Goal: Information Seeking & Learning: Learn about a topic

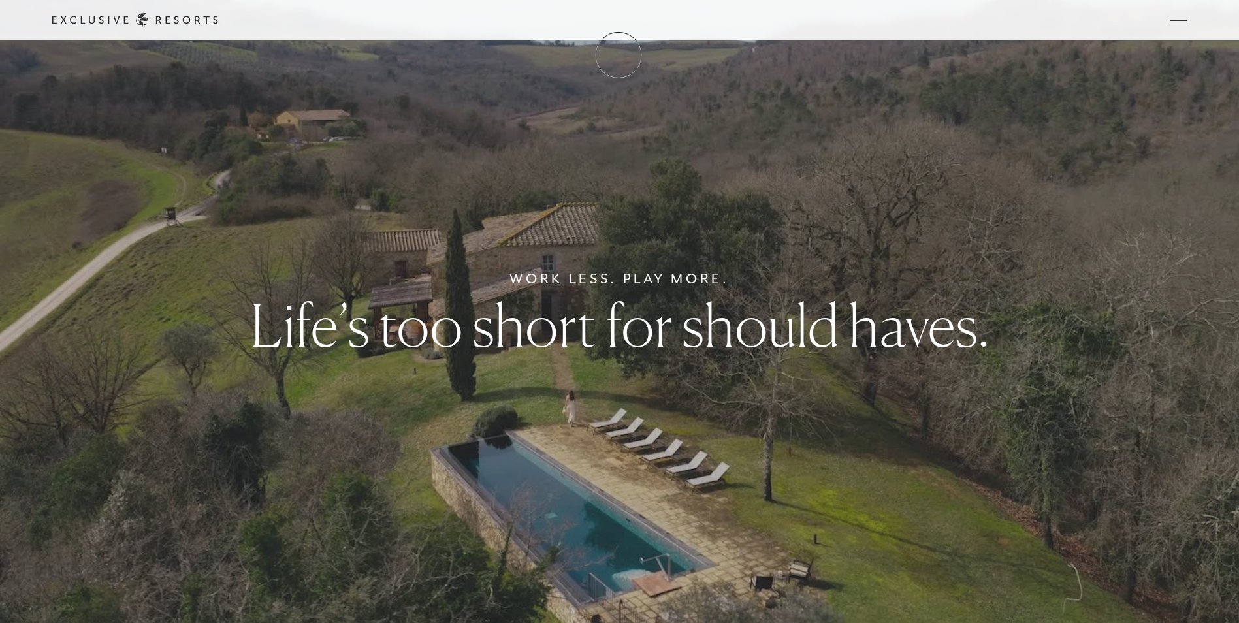
click at [0, 0] on link "Membership" at bounding box center [0, 0] width 0 height 0
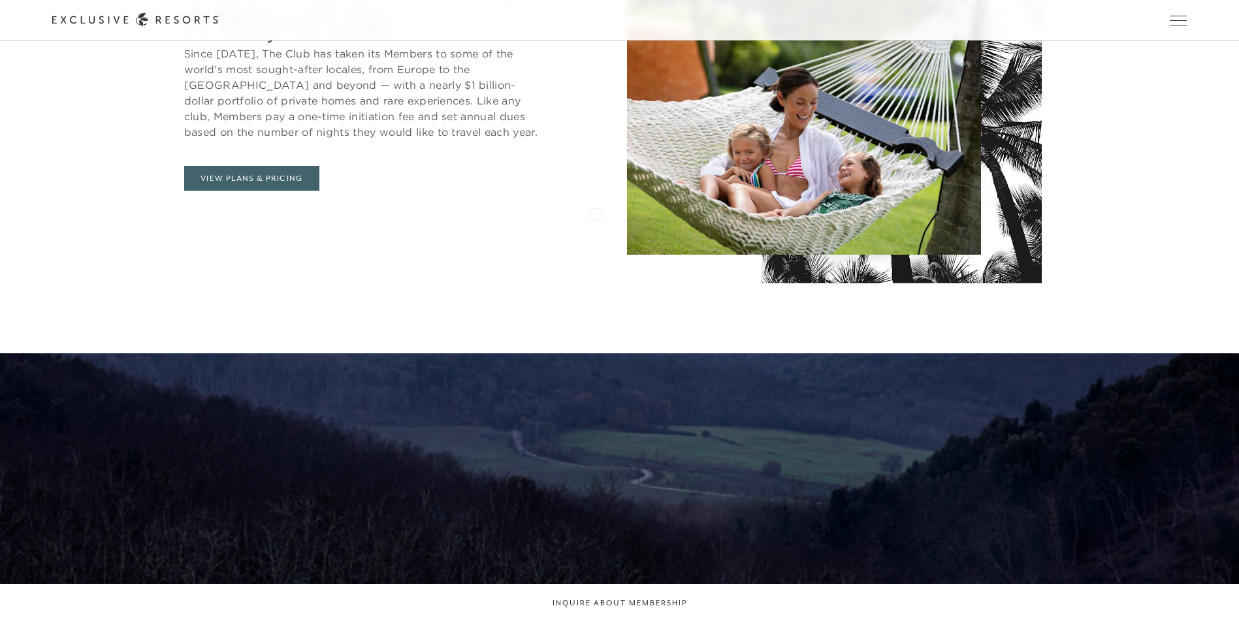
scroll to position [849, 0]
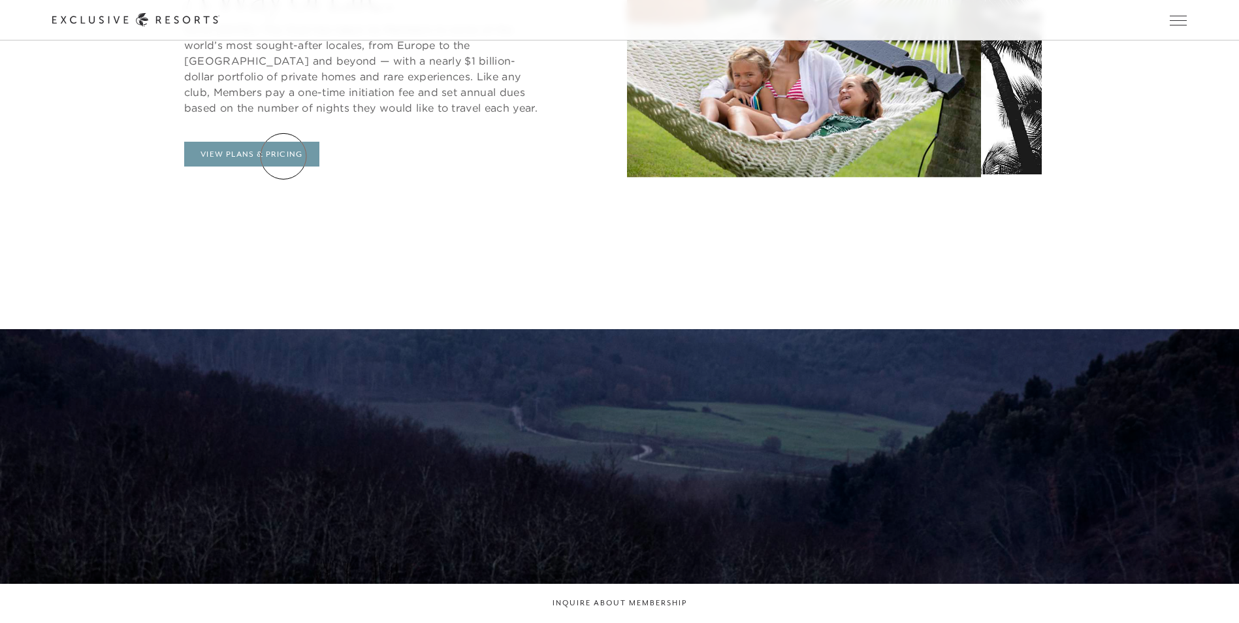
click at [283, 156] on link "View Plans & Pricing" at bounding box center [251, 154] width 135 height 25
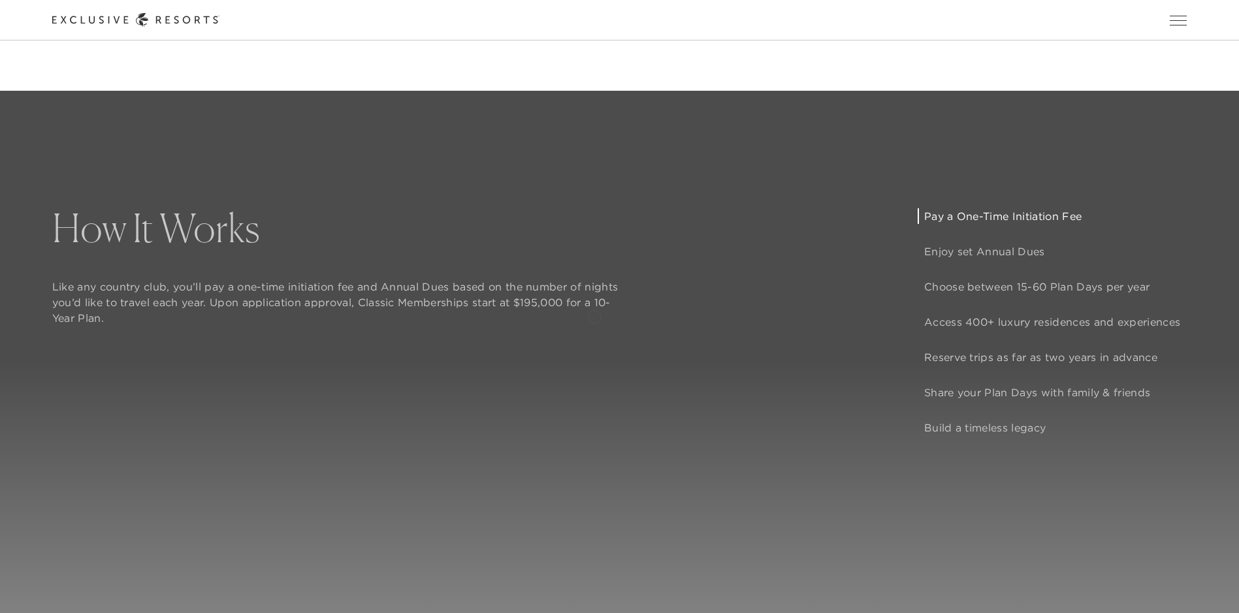
scroll to position [1175, 0]
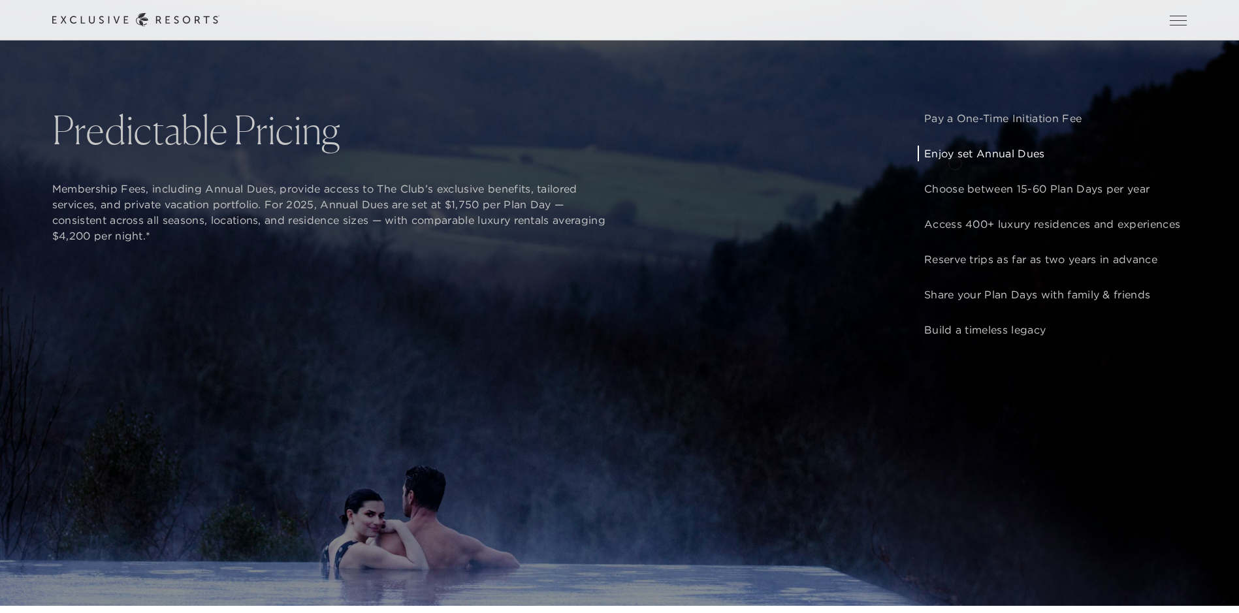
click at [955, 161] on p "Enjoy set Annual Dues" at bounding box center [1052, 154] width 256 height 16
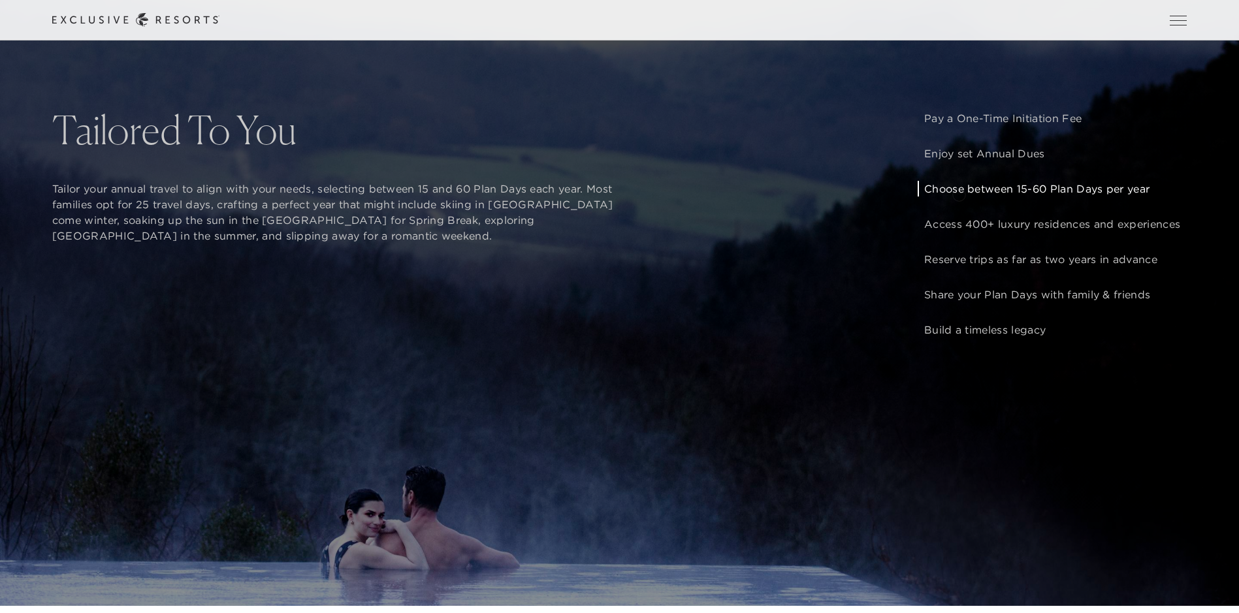
click at [959, 193] on p "Choose between 15-60 Plan Days per year" at bounding box center [1052, 189] width 256 height 16
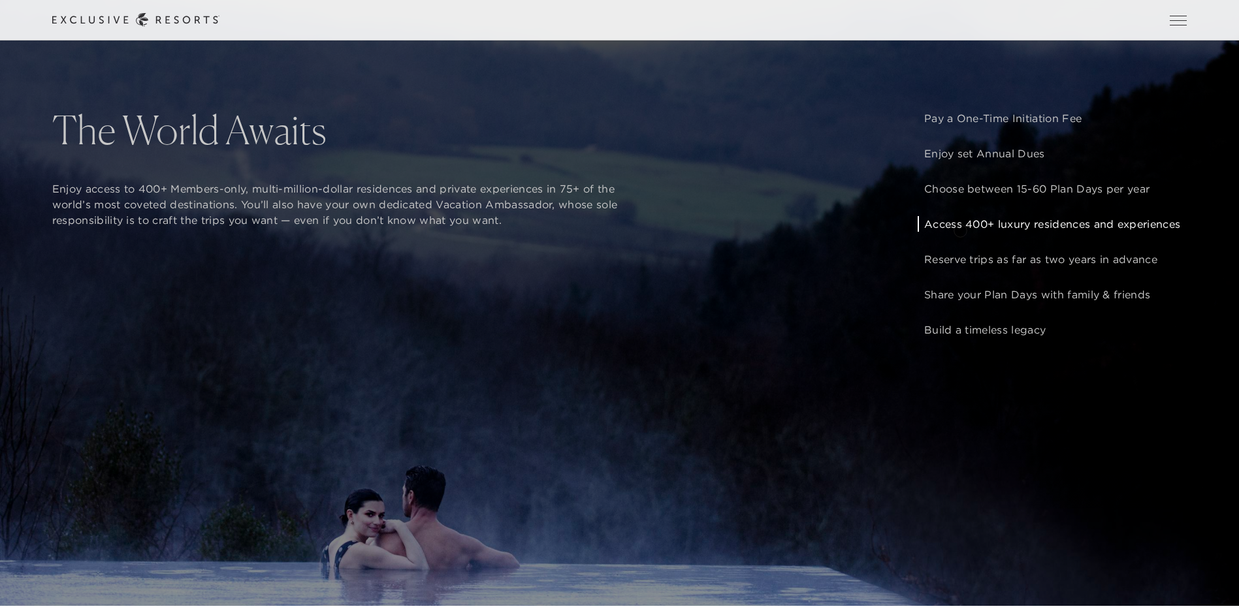
click at [960, 229] on p "Access 400+ luxury residences and experiences" at bounding box center [1052, 224] width 256 height 16
click at [957, 267] on p "Reserve trips as far as two years in advance" at bounding box center [1052, 259] width 256 height 16
click at [1004, 302] on p "Share your Plan Days with family & friends" at bounding box center [1052, 295] width 256 height 16
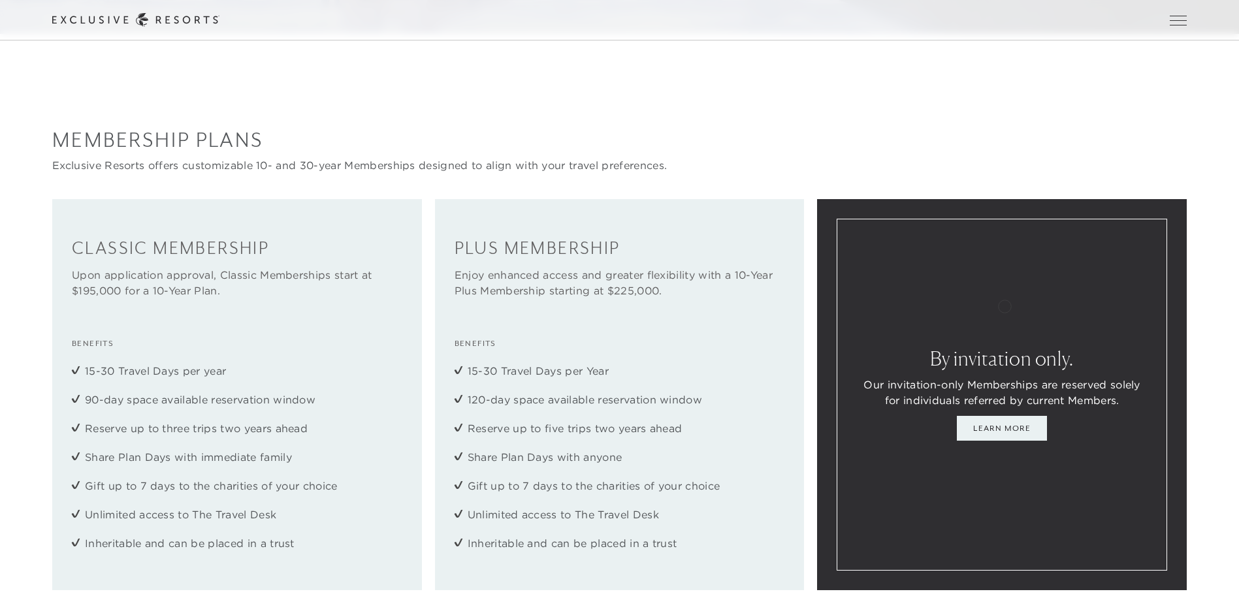
scroll to position [1763, 0]
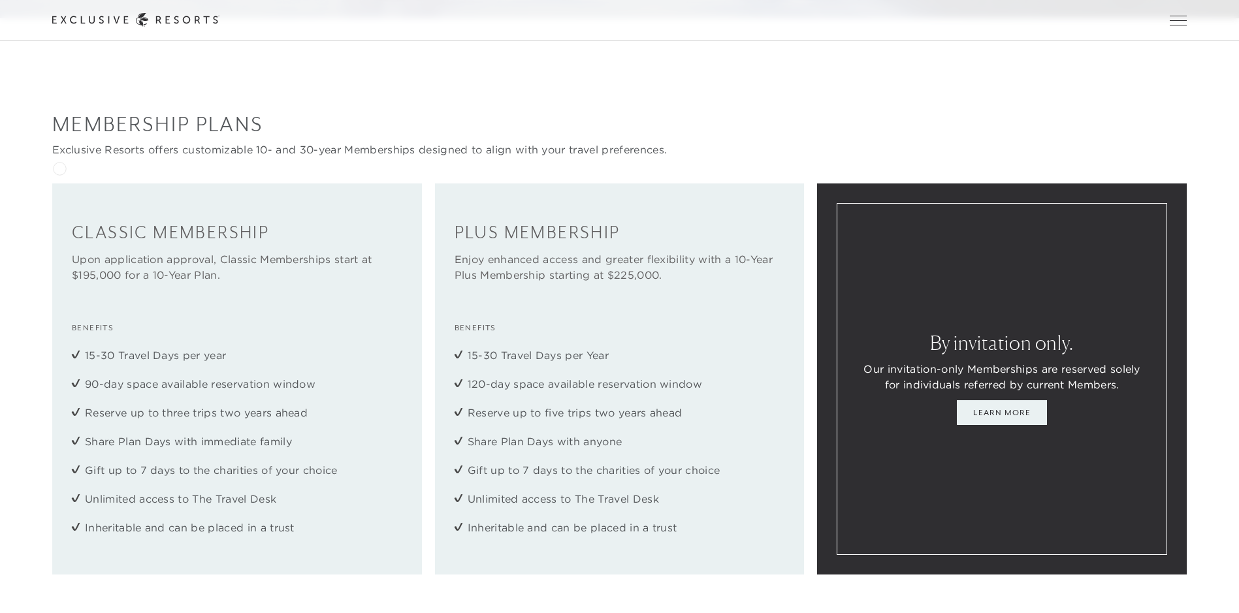
click at [61, 157] on p "Exclusive Resorts offers customizable 10- and 30-year Memberships designed to a…" at bounding box center [619, 150] width 1134 height 16
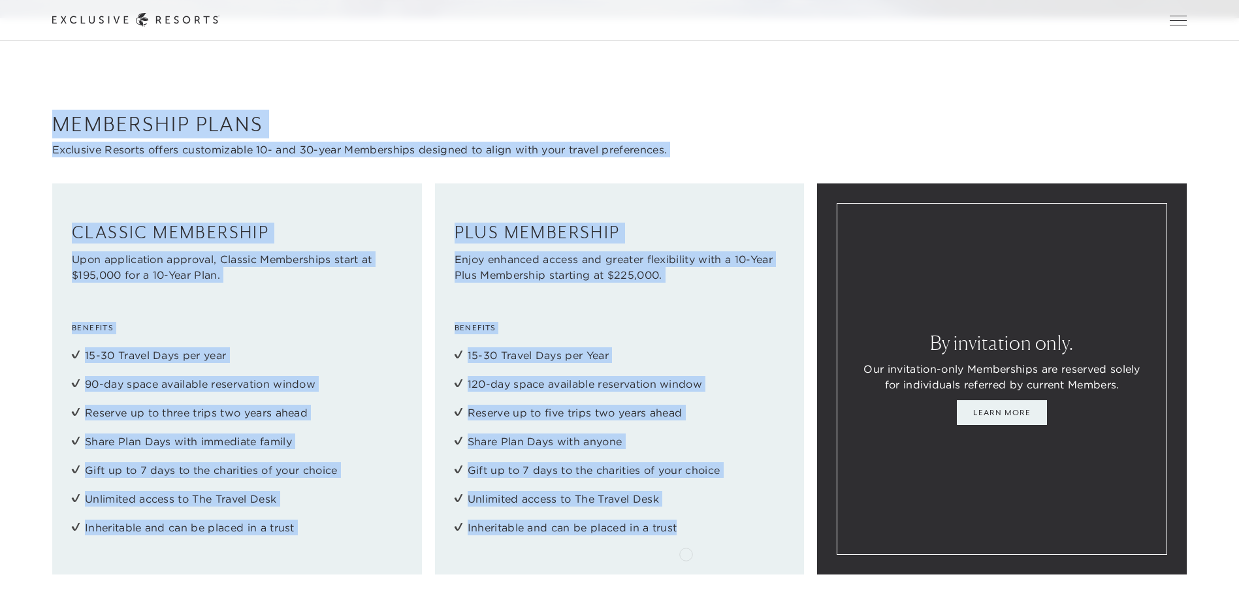
drag, startPoint x: 53, startPoint y: 139, endPoint x: 686, endPoint y: 553, distance: 756.2
click at [686, 553] on div "Membership Plans Exclusive Resorts offers customizable 10- and 30-year Membersh…" at bounding box center [619, 342] width 1239 height 465
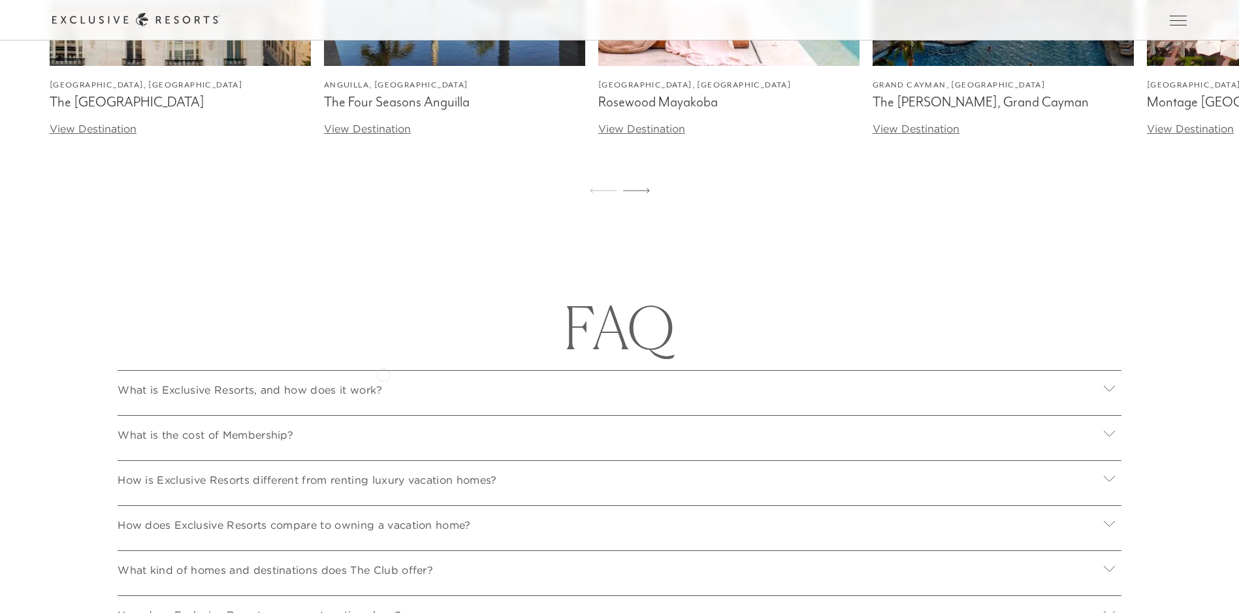
scroll to position [4506, 0]
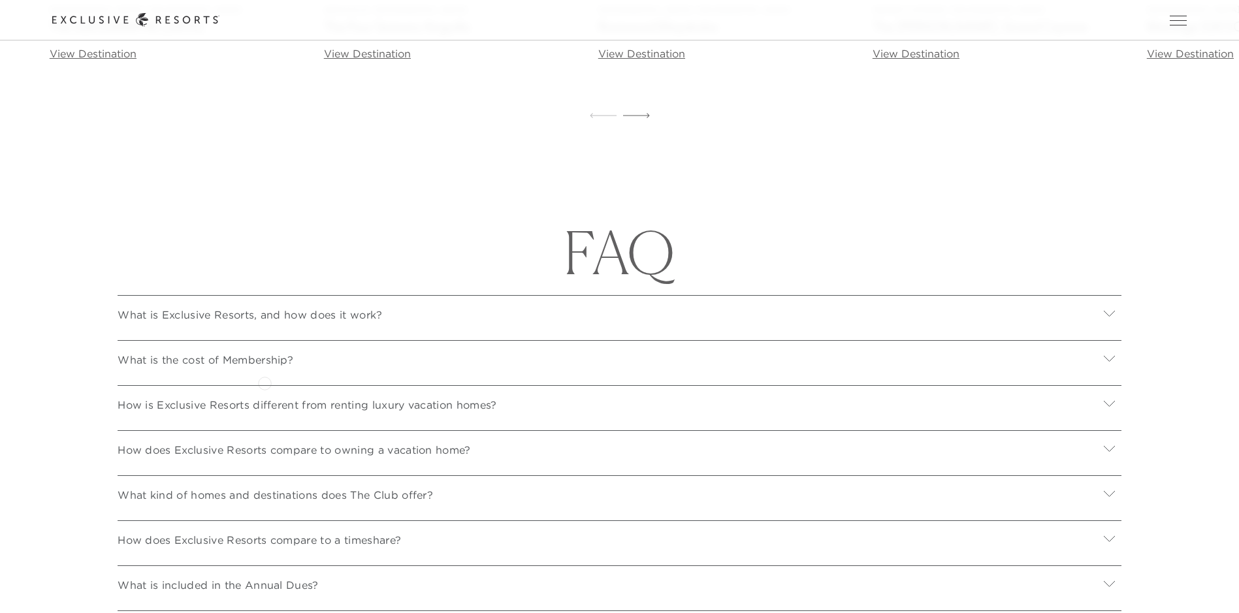
click at [264, 368] on p "What is the cost of Membership?" at bounding box center [206, 360] width 176 height 16
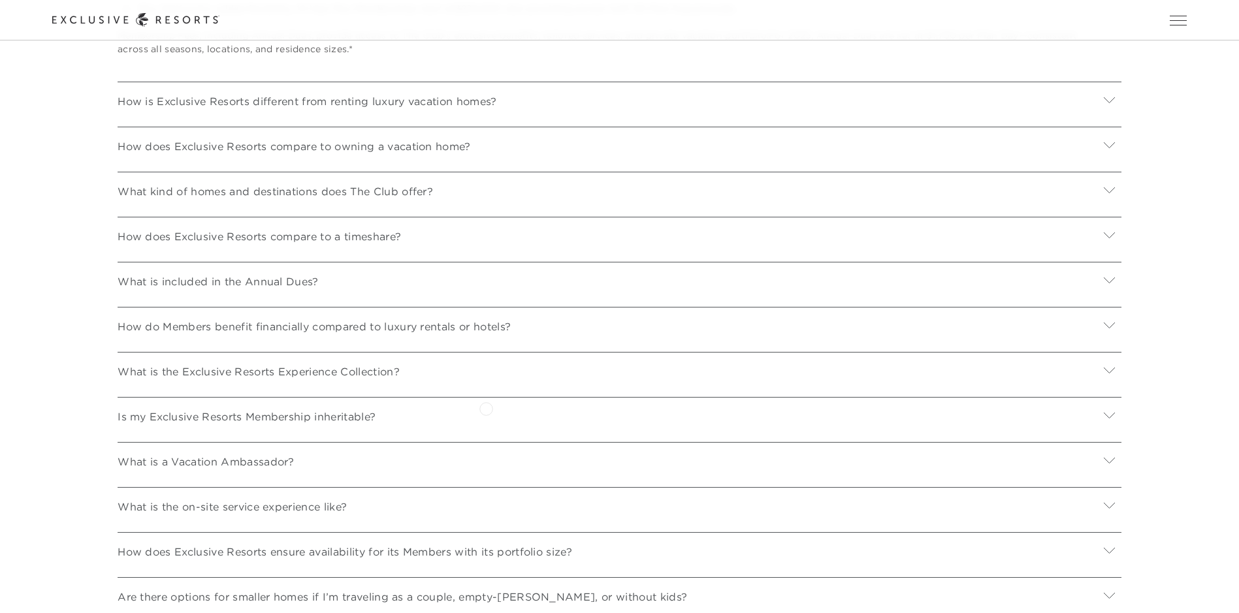
scroll to position [4963, 0]
click at [290, 289] on p "What is included in the Annual Dues?" at bounding box center [218, 281] width 201 height 16
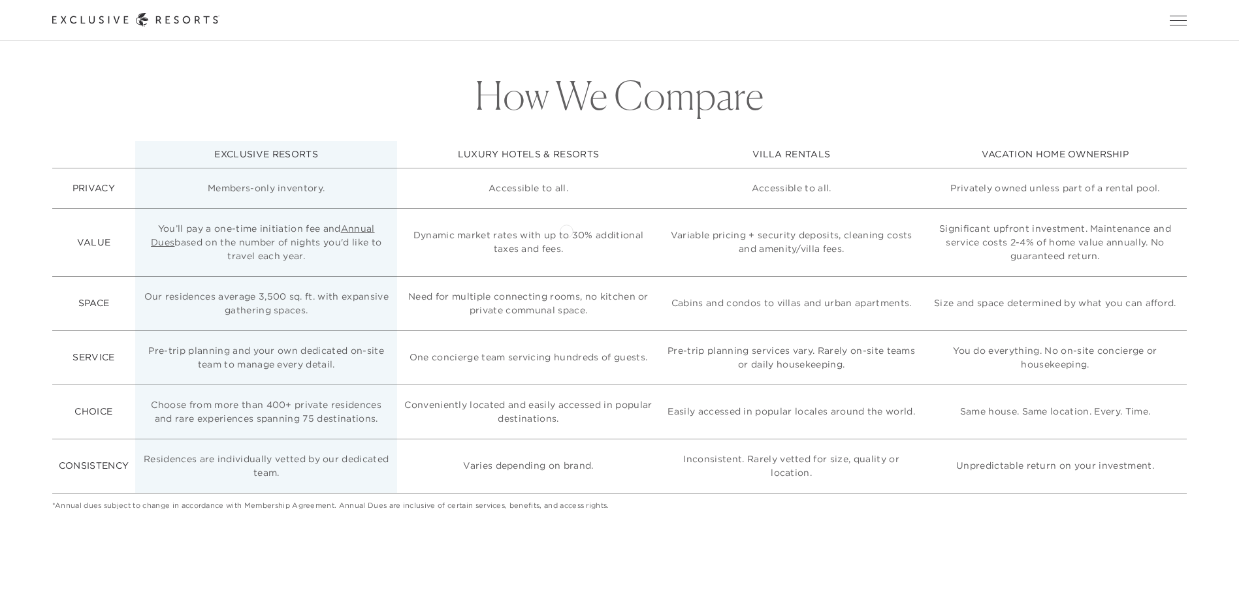
scroll to position [2939, 0]
